Goal: Task Accomplishment & Management: Manage account settings

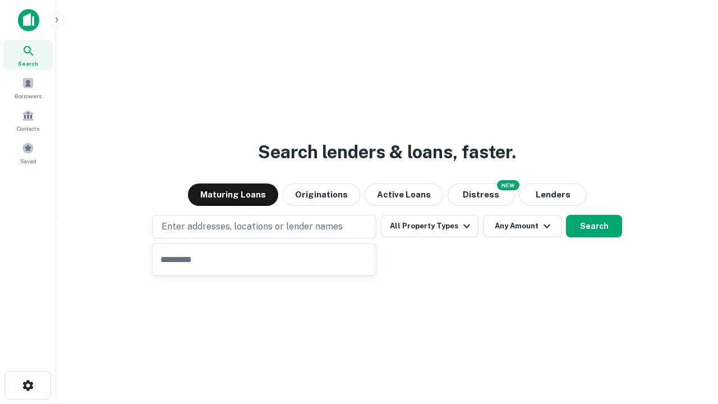
type input "**********"
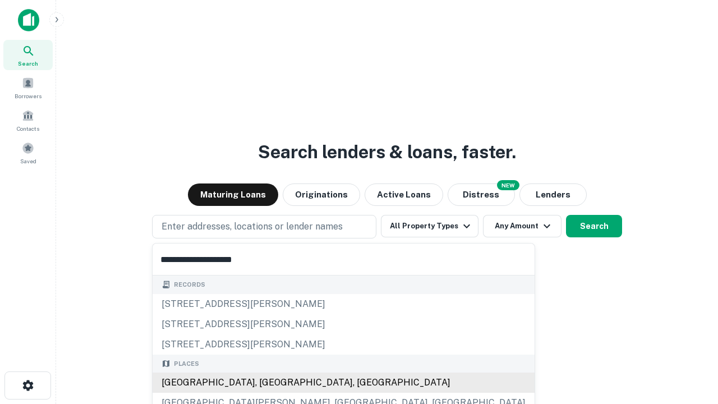
click at [268, 382] on div "Santa Monica, CA, USA" at bounding box center [344, 382] width 382 height 20
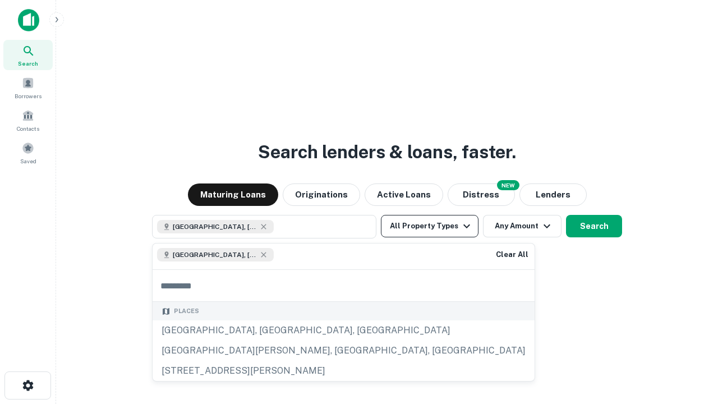
click at [430, 226] on button "All Property Types" at bounding box center [430, 226] width 98 height 22
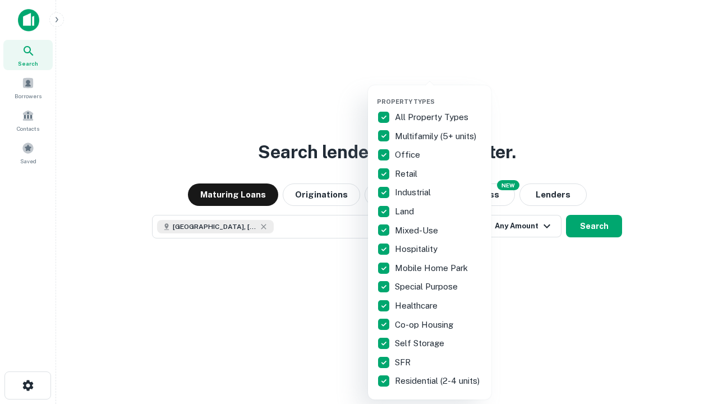
click at [438, 94] on button "button" at bounding box center [438, 94] width 123 height 1
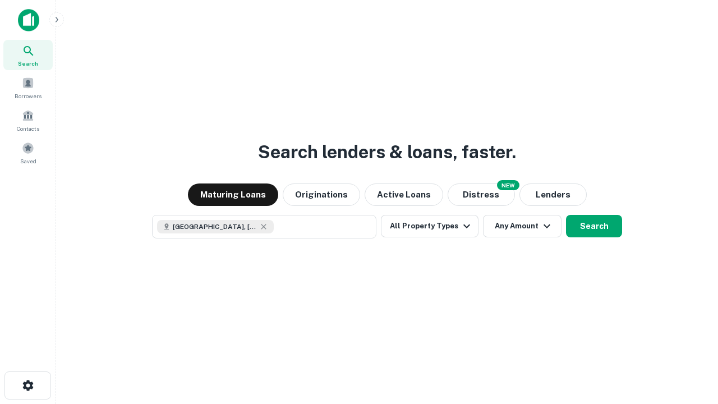
scroll to position [18, 0]
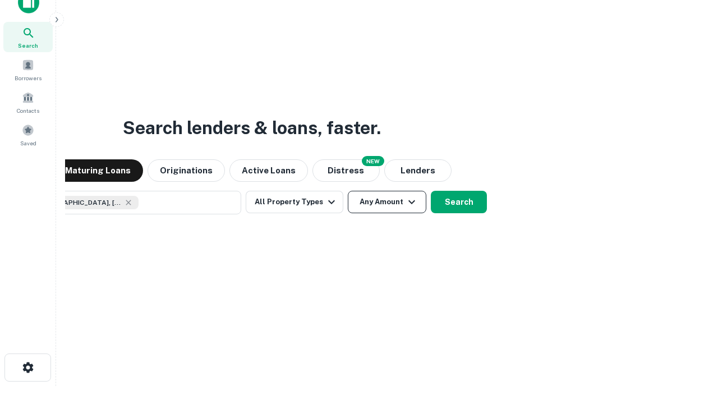
click at [348, 191] on button "Any Amount" at bounding box center [387, 202] width 79 height 22
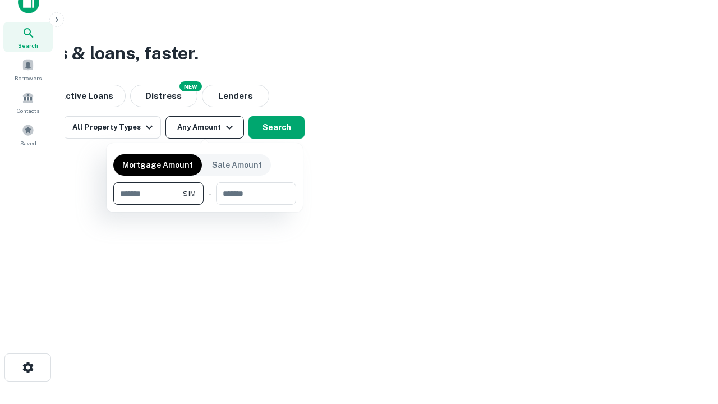
type input "*******"
click at [205, 205] on button "button" at bounding box center [204, 205] width 183 height 1
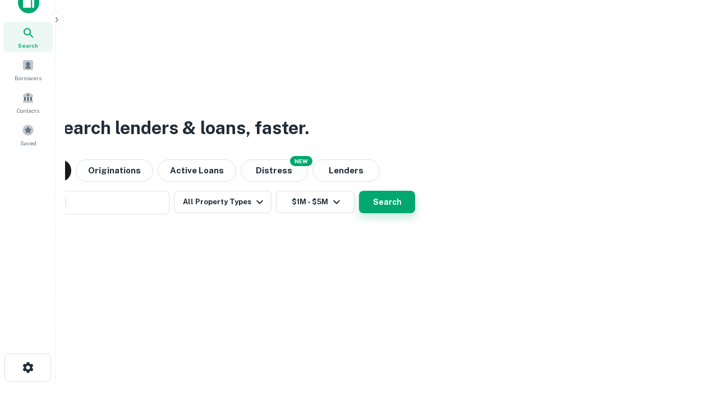
click at [359, 191] on button "Search" at bounding box center [387, 202] width 56 height 22
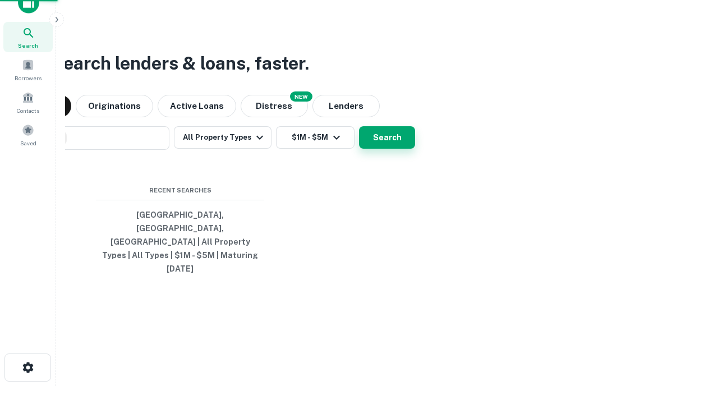
scroll to position [30, 317]
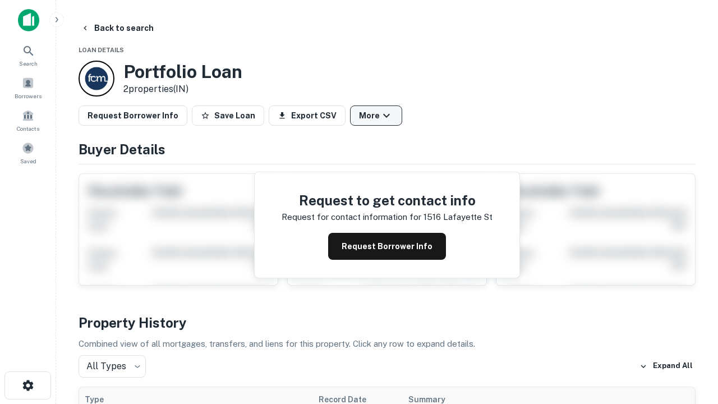
click at [376, 116] on button "More" at bounding box center [376, 115] width 52 height 20
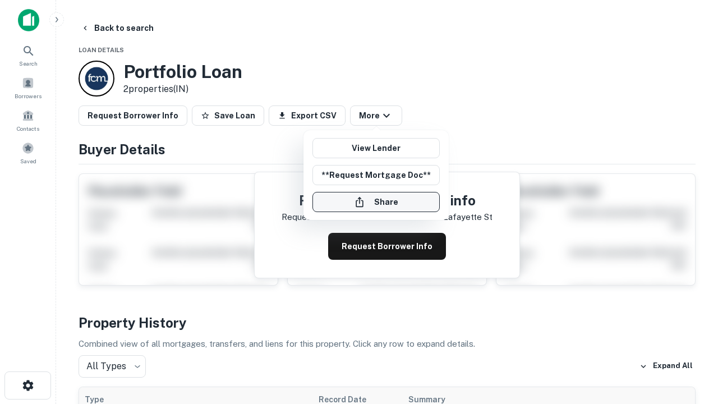
click at [376, 202] on button "Share" at bounding box center [375, 202] width 127 height 20
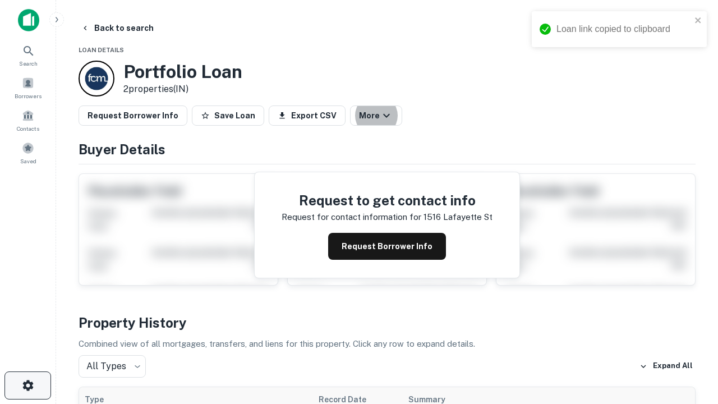
click at [27, 385] on icon "button" at bounding box center [27, 384] width 13 height 13
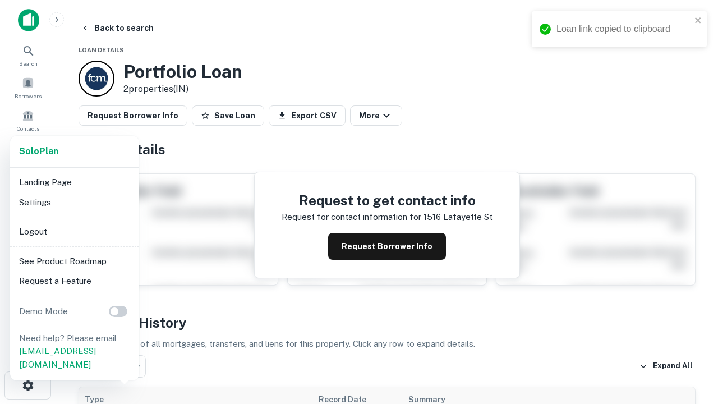
click at [74, 231] on li "Logout" at bounding box center [75, 231] width 120 height 20
